Goal: Find specific page/section: Find specific page/section

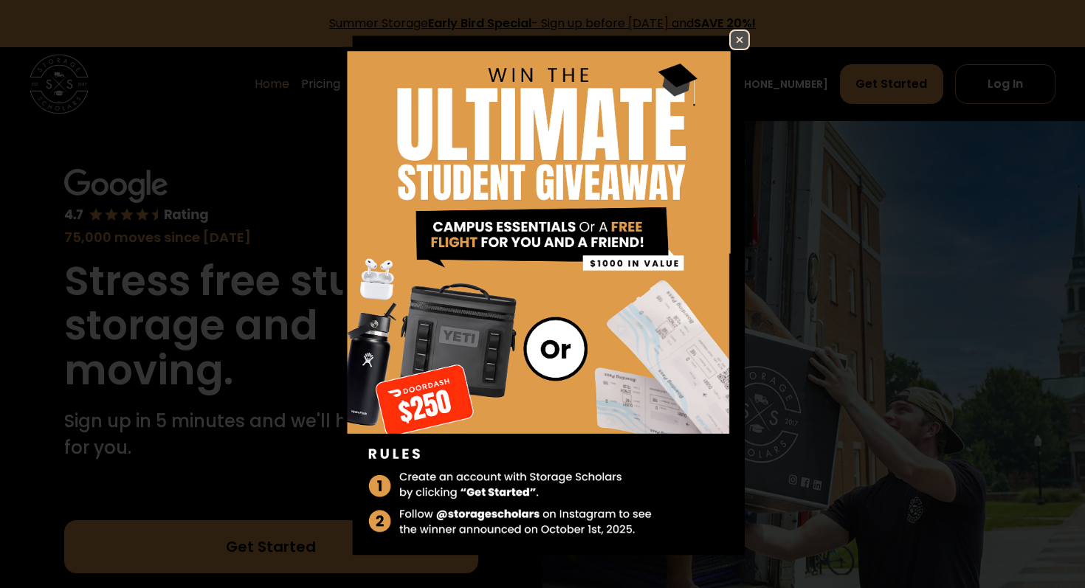
click at [740, 40] on img at bounding box center [739, 40] width 18 height 18
click at [743, 39] on img at bounding box center [739, 40] width 18 height 18
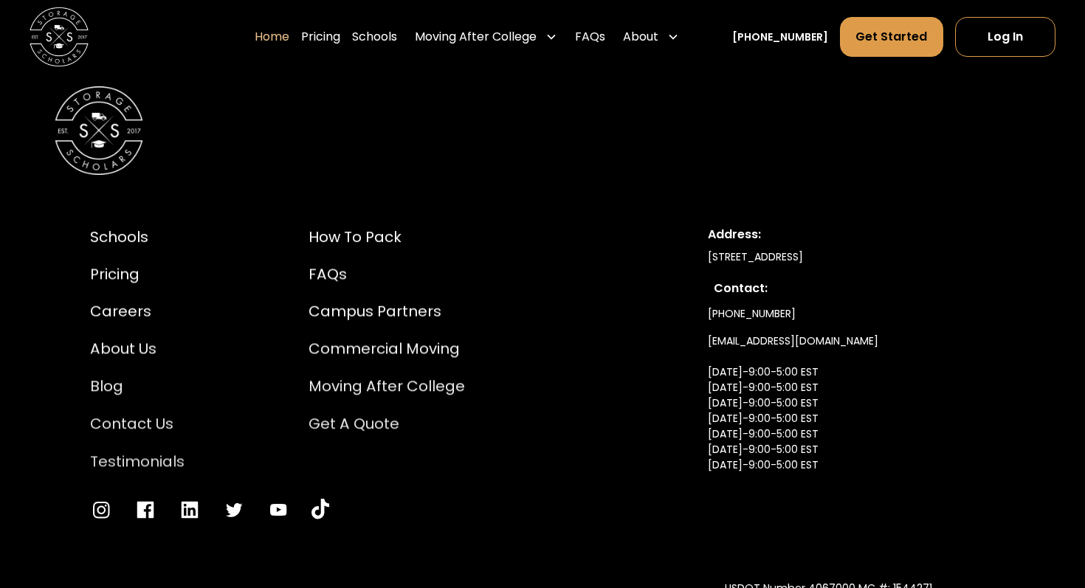
scroll to position [4893, 0]
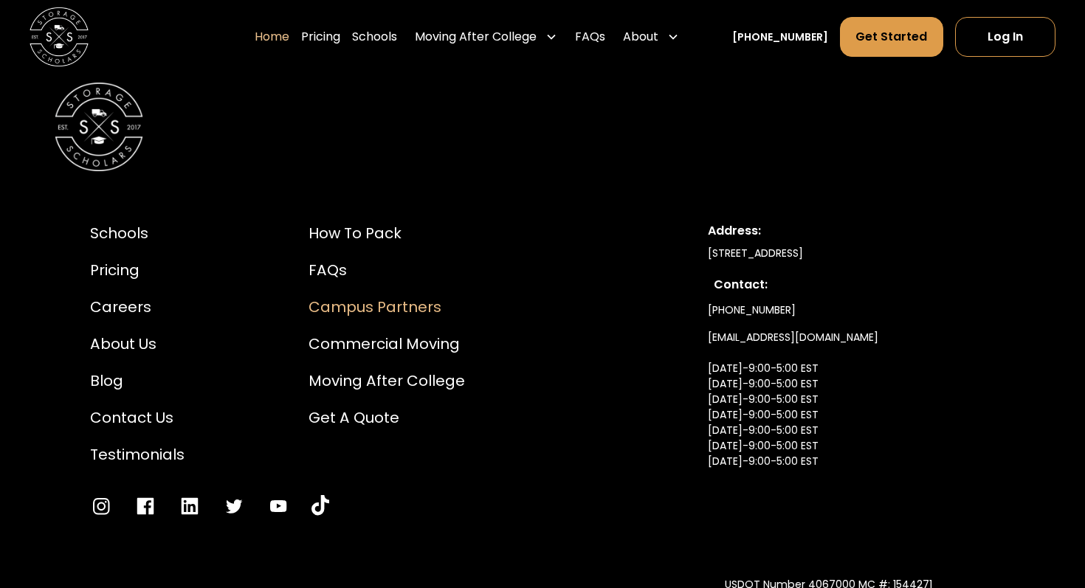
click at [403, 296] on div "Campus Partners" at bounding box center [386, 307] width 156 height 22
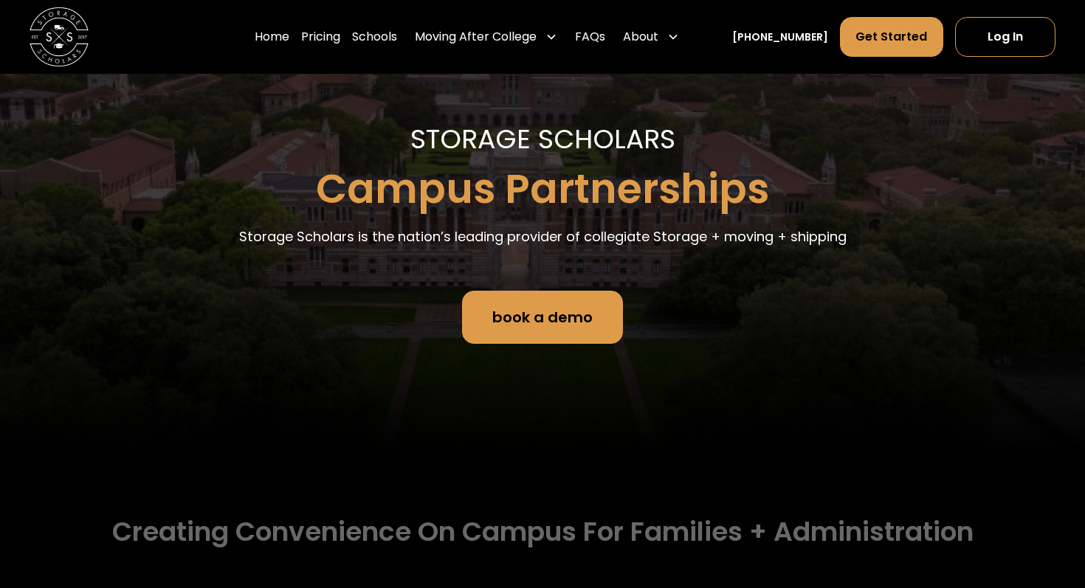
scroll to position [129, 0]
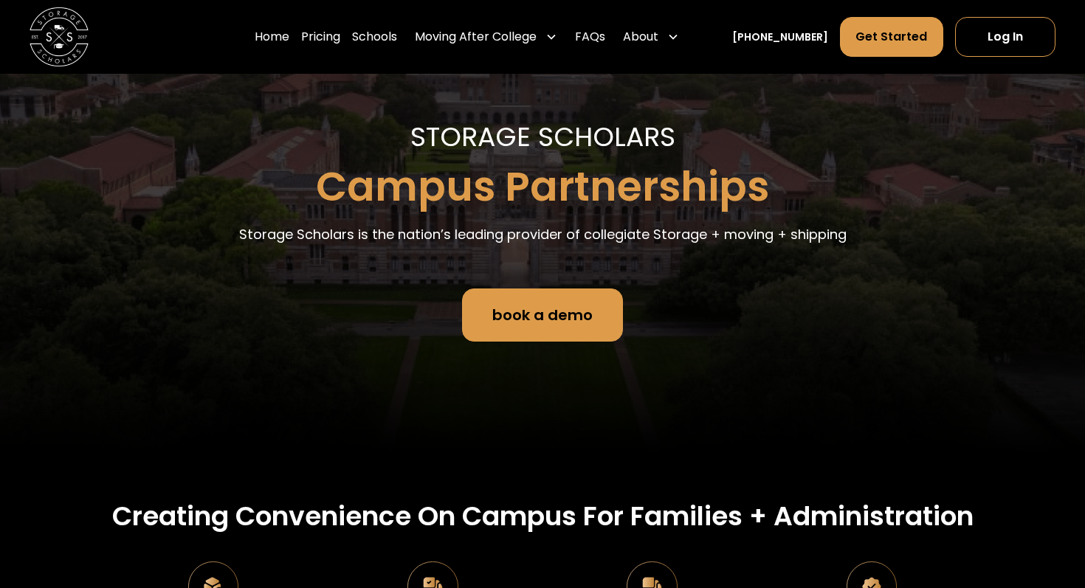
click at [562, 325] on link "book a demo" at bounding box center [542, 314] width 161 height 53
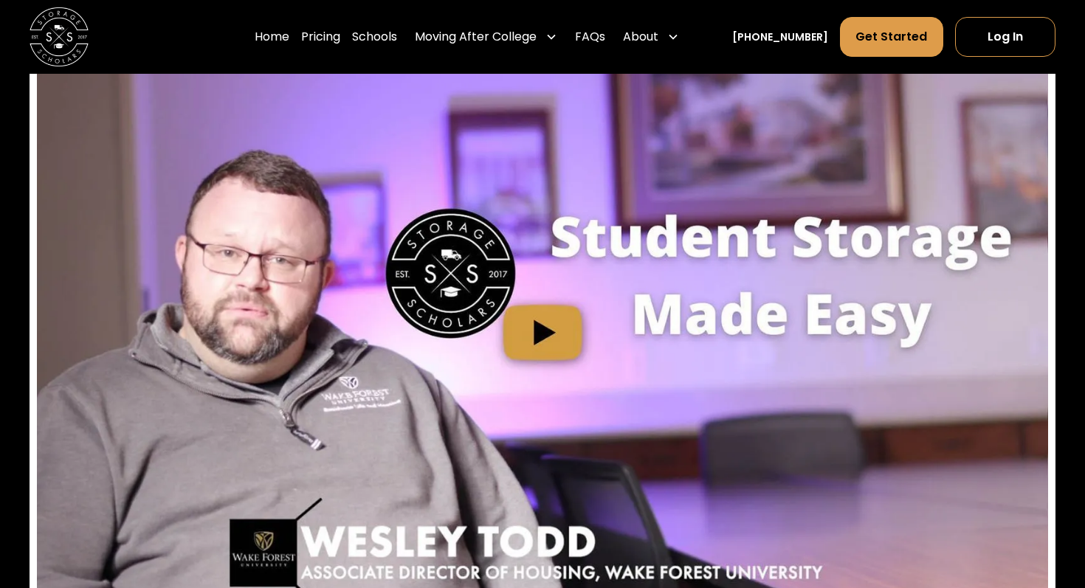
scroll to position [4532, 0]
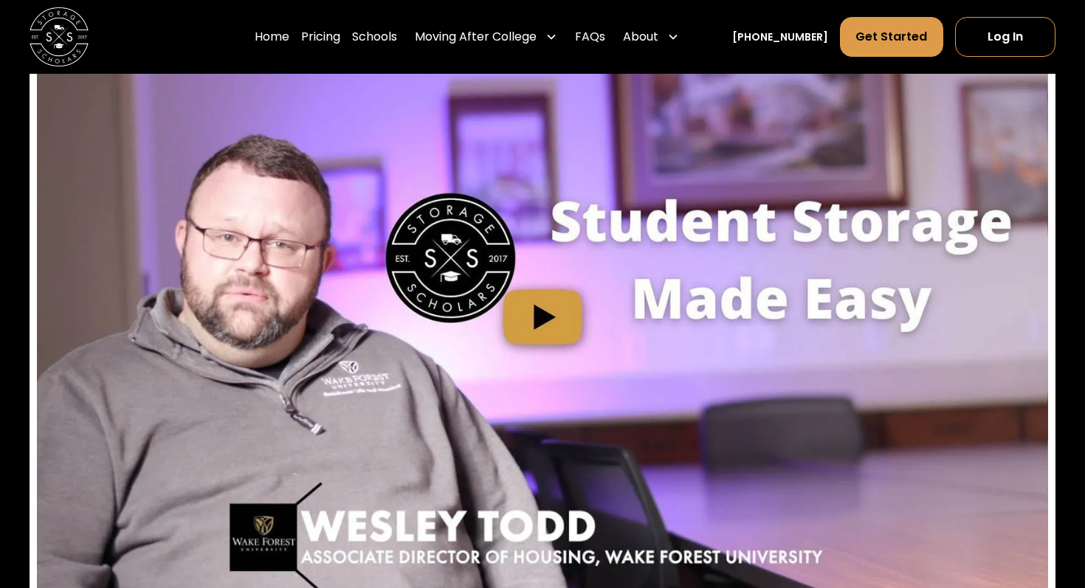
click at [544, 330] on img "open lightbox" at bounding box center [542, 316] width 1011 height 569
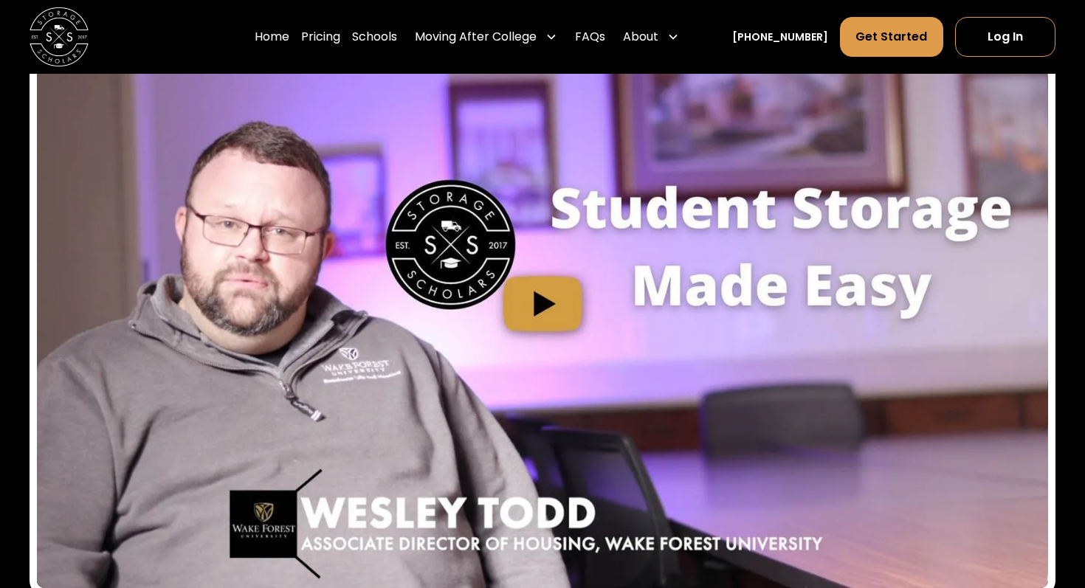
click at [530, 295] on img "open lightbox" at bounding box center [542, 303] width 1011 height 569
